Goal: Task Accomplishment & Management: Complete application form

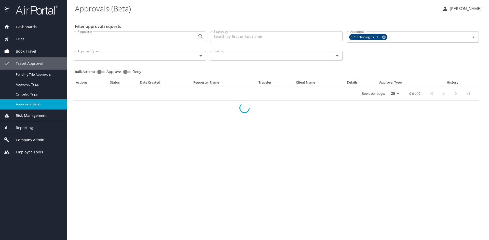
select select "US"
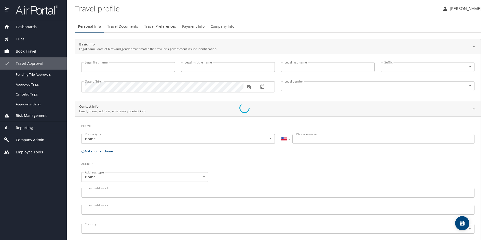
type input "Jeorgina"
type input "Jazmina"
type input "Van Schaack"
type input "Female"
select select "US"
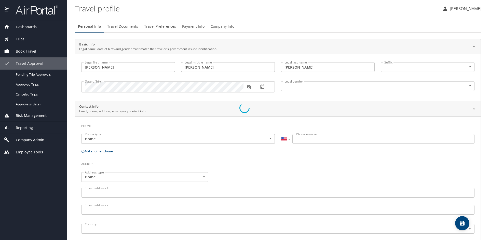
select select "US"
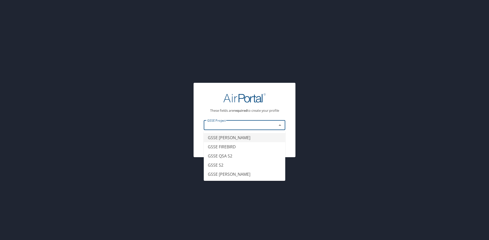
click at [218, 126] on input "text" at bounding box center [236, 125] width 63 height 7
click at [230, 155] on li "GSSE QSA S2" at bounding box center [244, 156] width 81 height 9
type input "GSSE QSA S2"
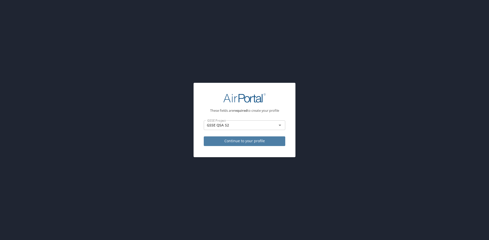
click at [248, 139] on span "Continue to your profile" at bounding box center [244, 141] width 73 height 6
select select "US"
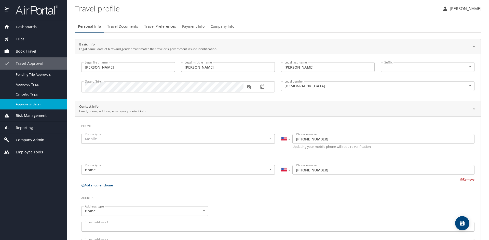
click at [34, 107] on span "Approvals (Beta)" at bounding box center [38, 104] width 45 height 5
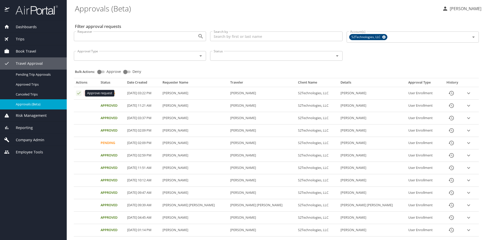
click at [79, 94] on icon "Approval table" at bounding box center [78, 93] width 3 height 3
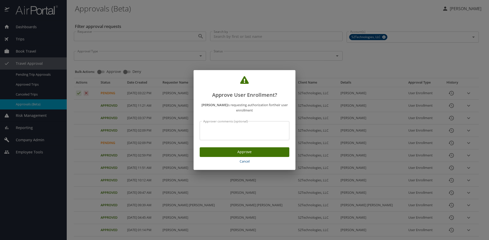
click at [247, 150] on span "Approve" at bounding box center [244, 152] width 81 height 6
